Goal: Information Seeking & Learning: Learn about a topic

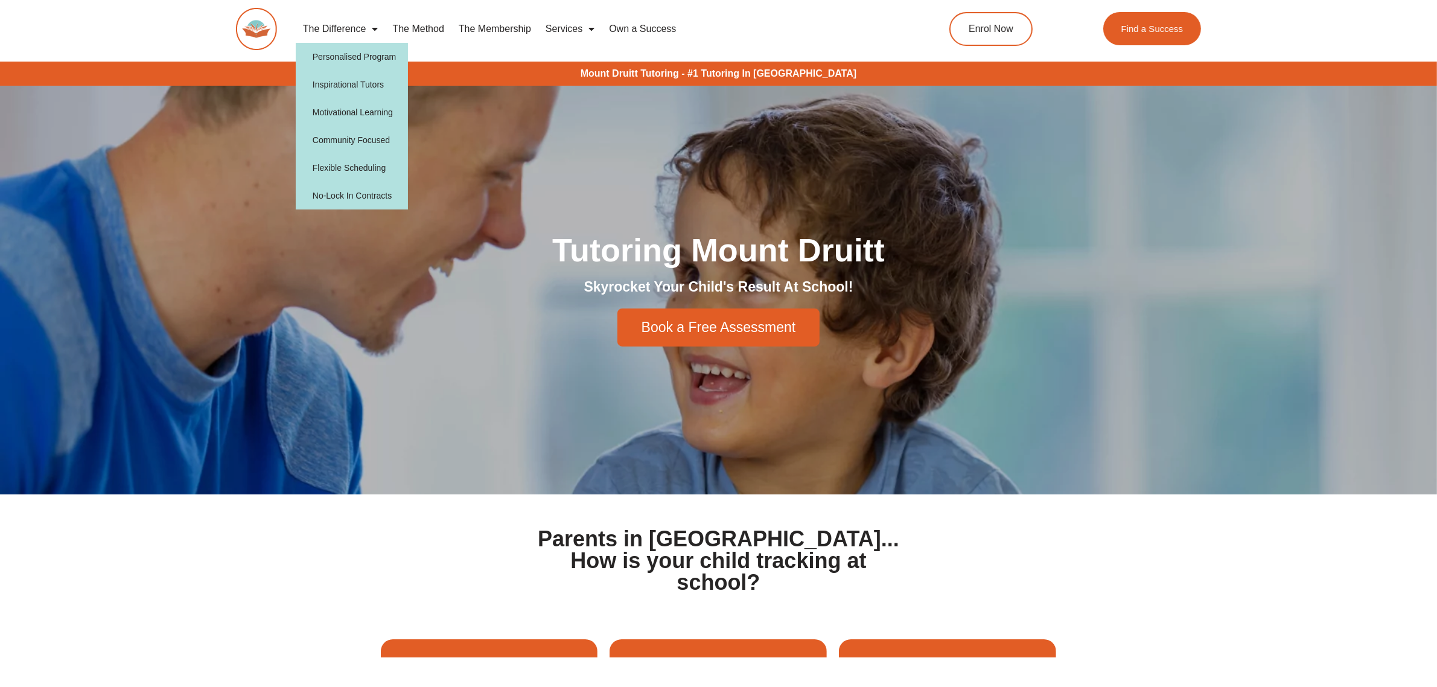
click at [337, 20] on link "The Difference" at bounding box center [341, 29] width 90 height 28
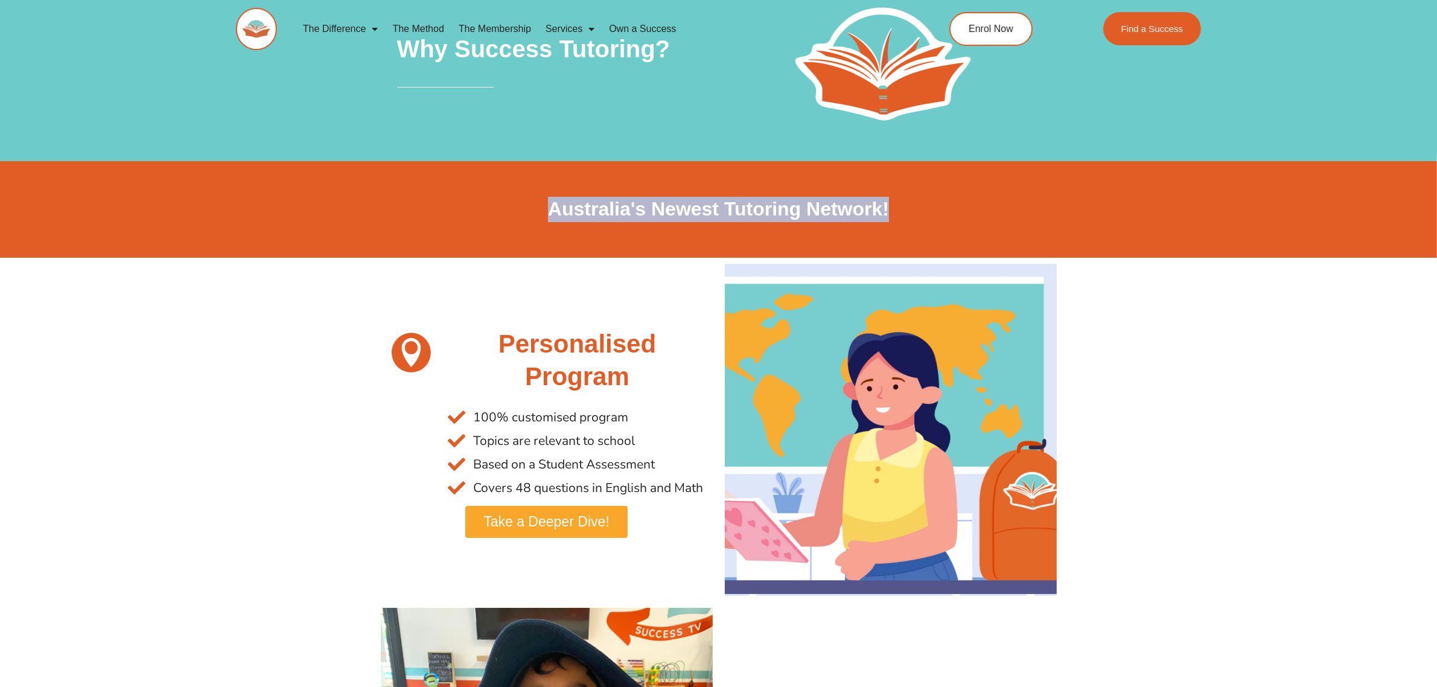
drag, startPoint x: 545, startPoint y: 207, endPoint x: 894, endPoint y: 220, distance: 349.6
click at [894, 220] on h2 "Australia's Newest Tutoring Network!" at bounding box center [719, 209] width 676 height 25
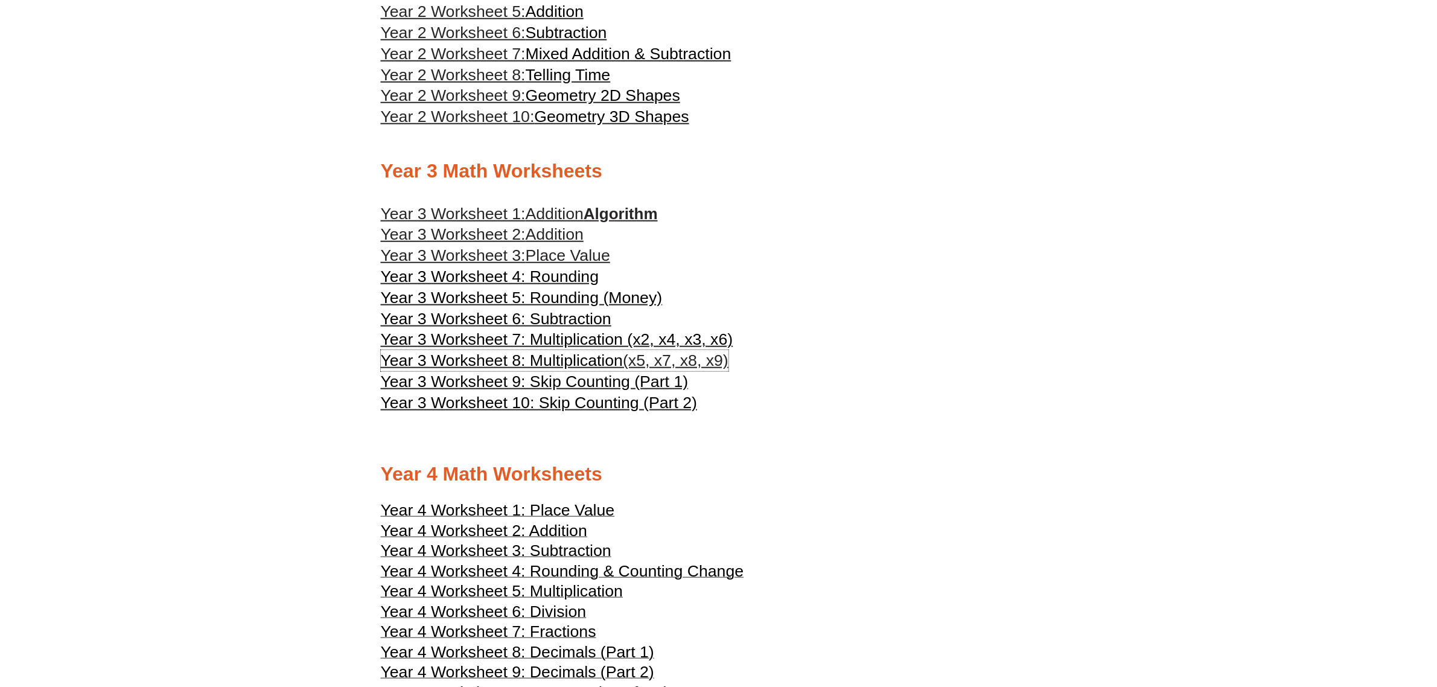
scroll to position [1352, 0]
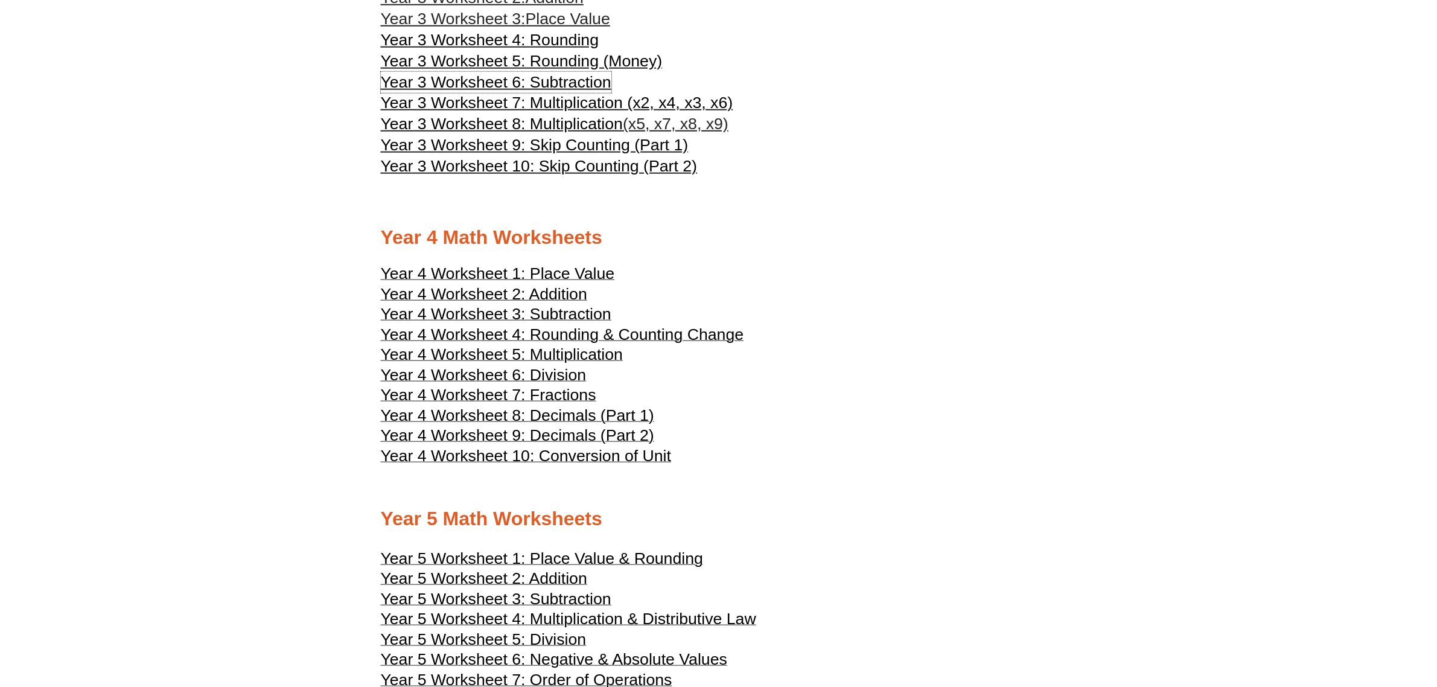
scroll to position [1654, 0]
